Goal: Entertainment & Leisure: Consume media (video, audio)

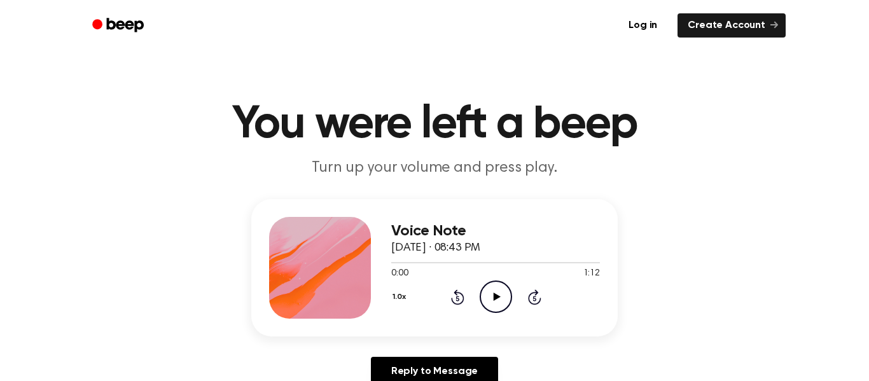
click at [495, 298] on icon at bounding box center [496, 297] width 7 height 8
drag, startPoint x: 402, startPoint y: 262, endPoint x: 211, endPoint y: 267, distance: 191.0
click at [211, 267] on div "Voice Note September 10, 2024 · 08:43 PM 0:04 1:12 Your browser does not suppor…" at bounding box center [434, 297] width 839 height 197
click at [500, 300] on icon "Pause Audio" at bounding box center [496, 297] width 32 height 32
drag, startPoint x: 419, startPoint y: 263, endPoint x: 401, endPoint y: 260, distance: 18.8
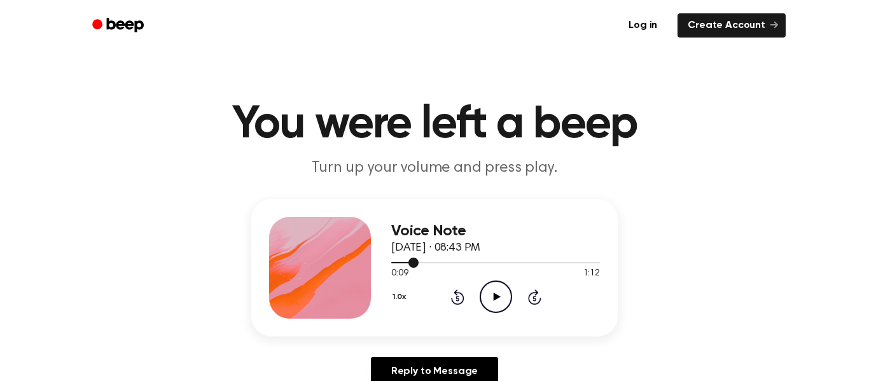
click at [401, 260] on div at bounding box center [495, 262] width 209 height 10
drag, startPoint x: 397, startPoint y: 261, endPoint x: 376, endPoint y: 258, distance: 20.6
click at [376, 258] on div "Voice Note September 10, 2024 · 08:43 PM 0:03 1:12 Your browser does not suppor…" at bounding box center [434, 267] width 367 height 137
click at [457, 292] on icon at bounding box center [457, 297] width 13 height 15
click at [488, 292] on icon "Play Audio" at bounding box center [496, 297] width 32 height 32
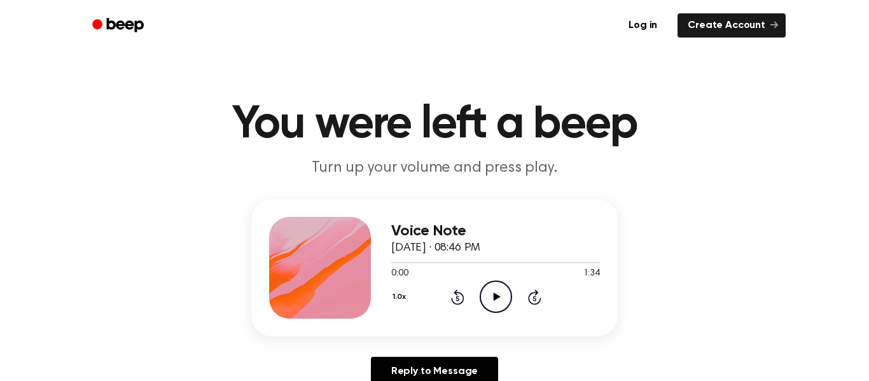
click at [498, 305] on icon "Play Audio" at bounding box center [496, 297] width 32 height 32
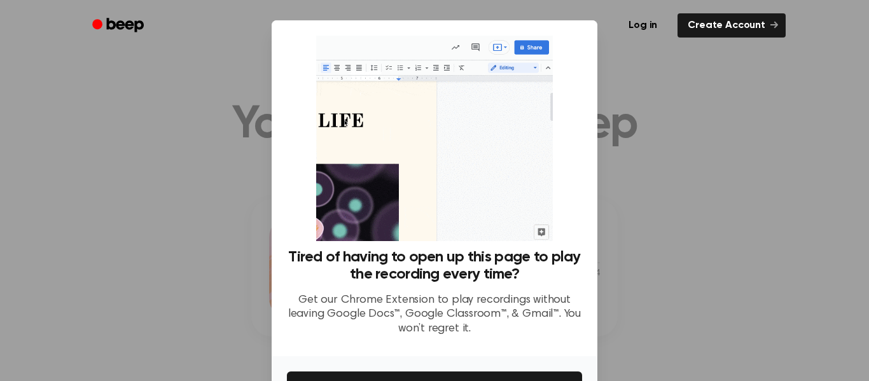
scroll to position [82, 0]
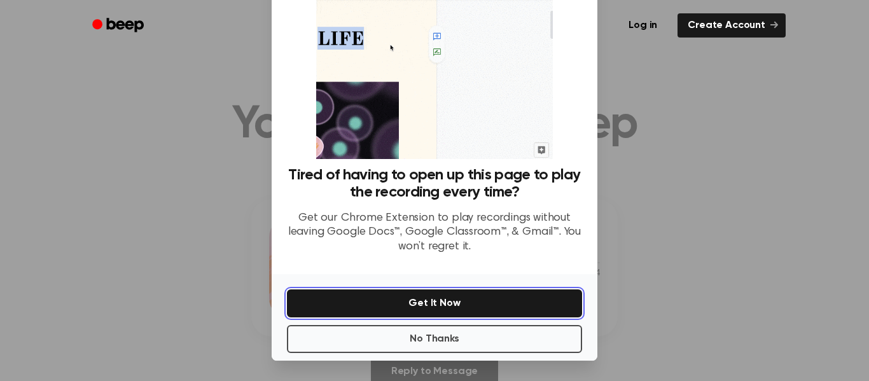
click at [514, 311] on button "Get It Now" at bounding box center [434, 304] width 295 height 28
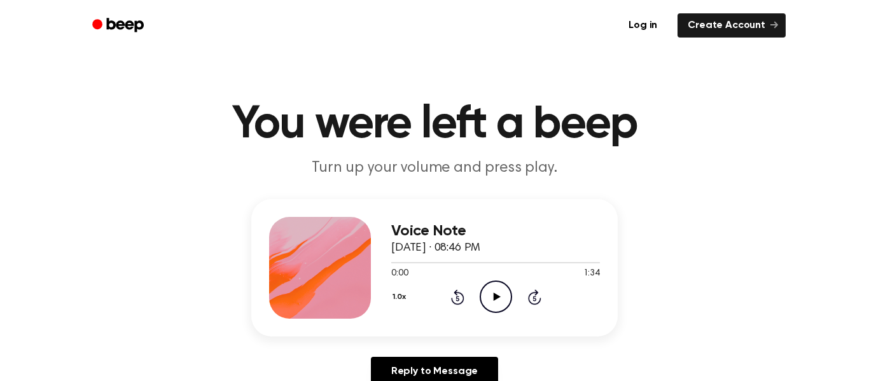
click at [507, 292] on icon "Play Audio" at bounding box center [496, 297] width 32 height 32
click at [496, 290] on icon "Play Audio" at bounding box center [496, 297] width 32 height 32
click at [496, 298] on icon at bounding box center [496, 297] width 7 height 8
